Goal: Information Seeking & Learning: Understand process/instructions

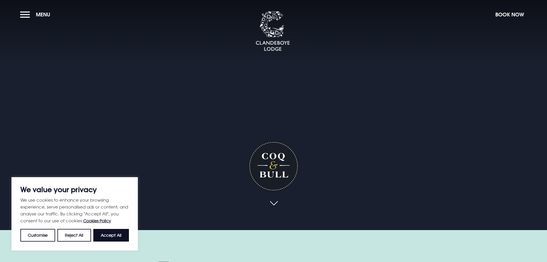
scroll to position [29, 0]
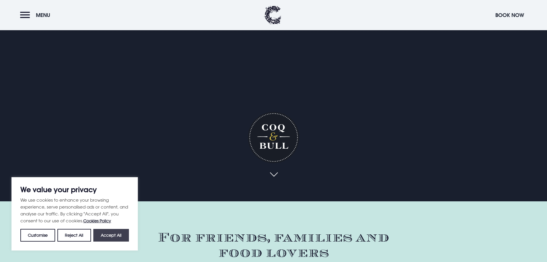
click at [101, 233] on button "Accept All" at bounding box center [111, 235] width 36 height 13
checkbox input "true"
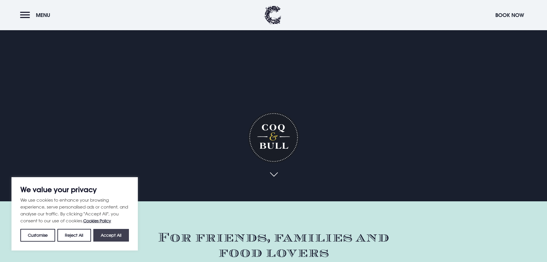
checkbox input "true"
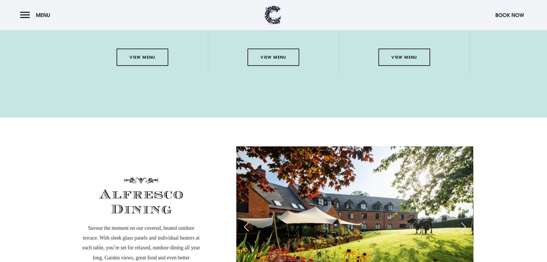
scroll to position [833, 0]
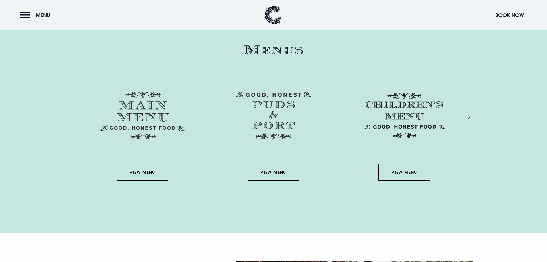
click at [465, 117] on div "Next slide" at bounding box center [462, 117] width 5 height 8
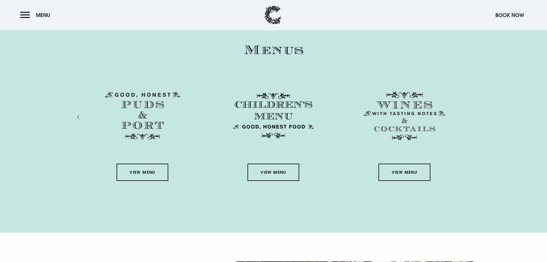
click at [82, 115] on div "Previous slide" at bounding box center [84, 117] width 5 height 8
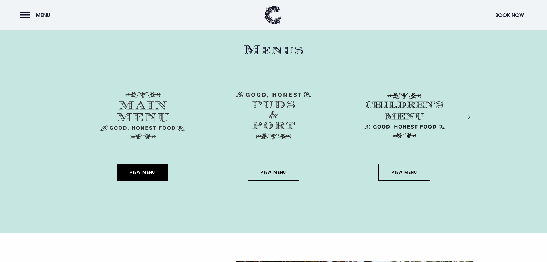
click at [143, 173] on link "View Menu" at bounding box center [143, 171] width 52 height 17
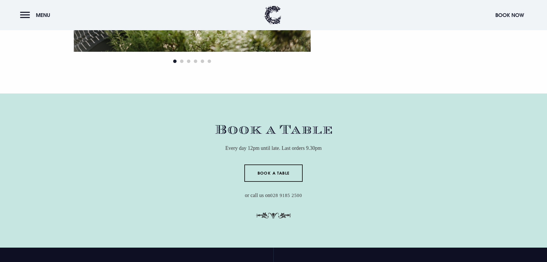
scroll to position [1723, 0]
